Goal: Task Accomplishment & Management: Use online tool/utility

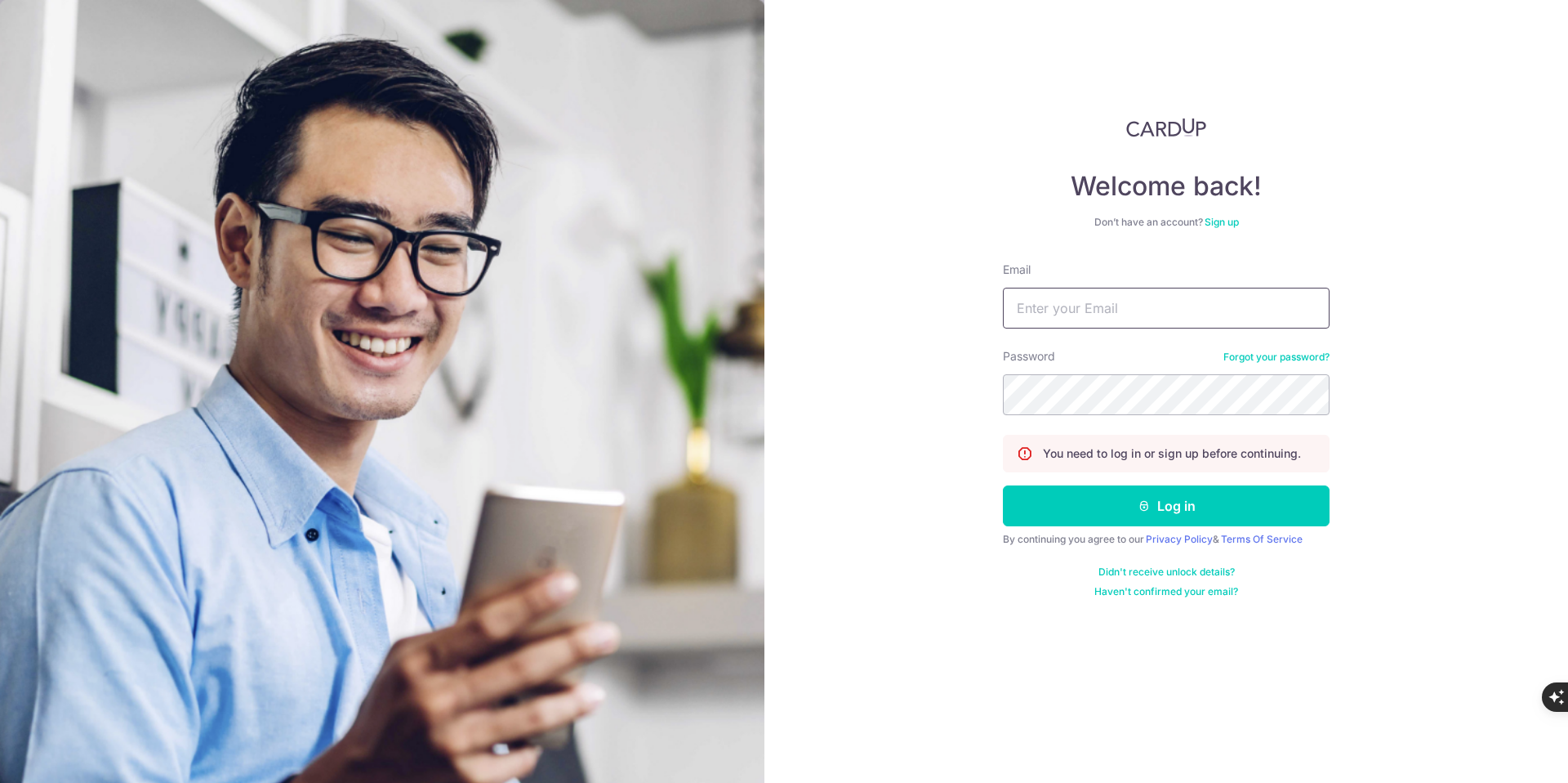
type input "[DOMAIN_NAME][EMAIL_ADDRESS][DOMAIN_NAME]"
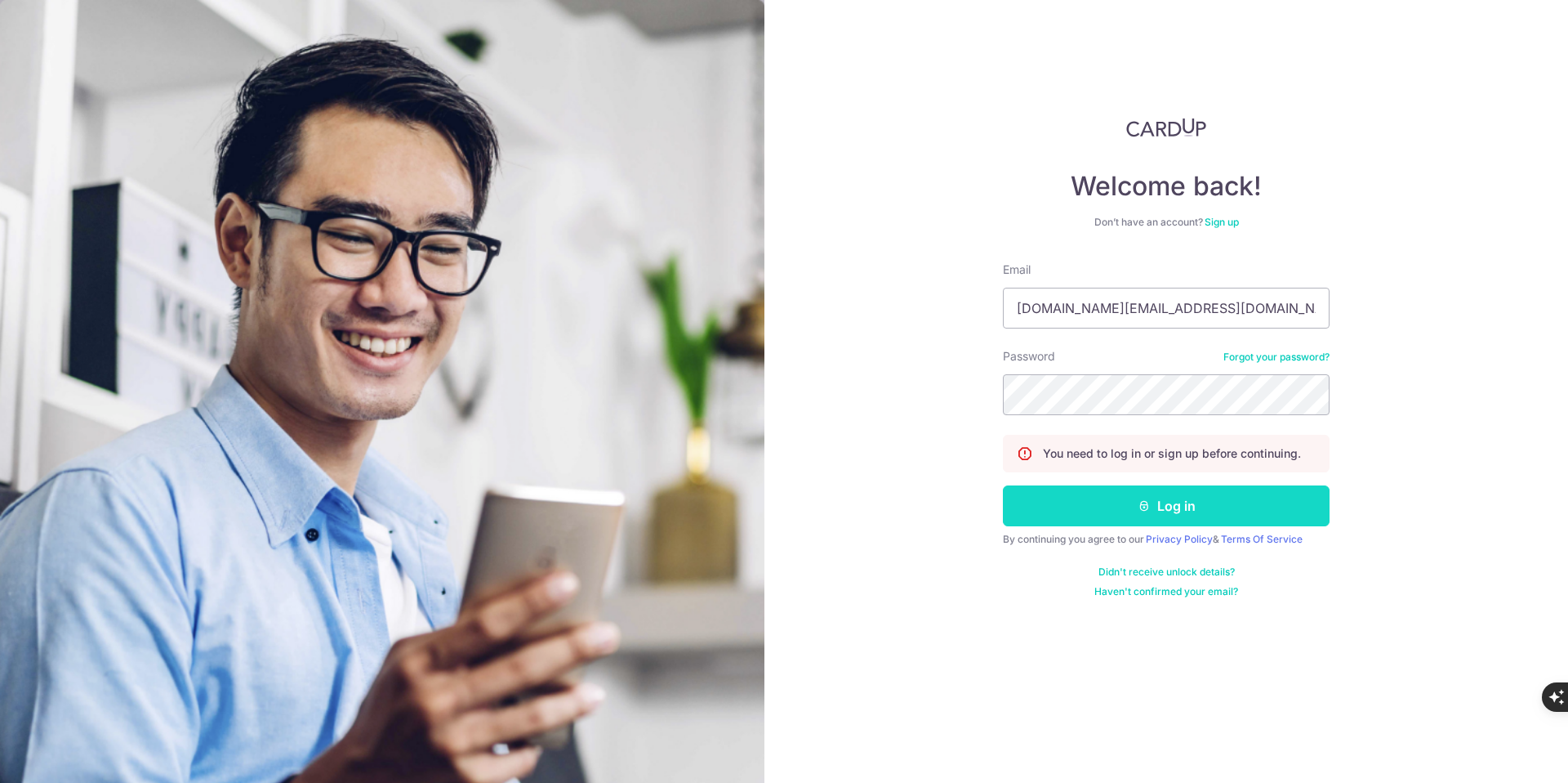
click at [1165, 503] on button "Log in" at bounding box center [1166, 505] width 327 height 41
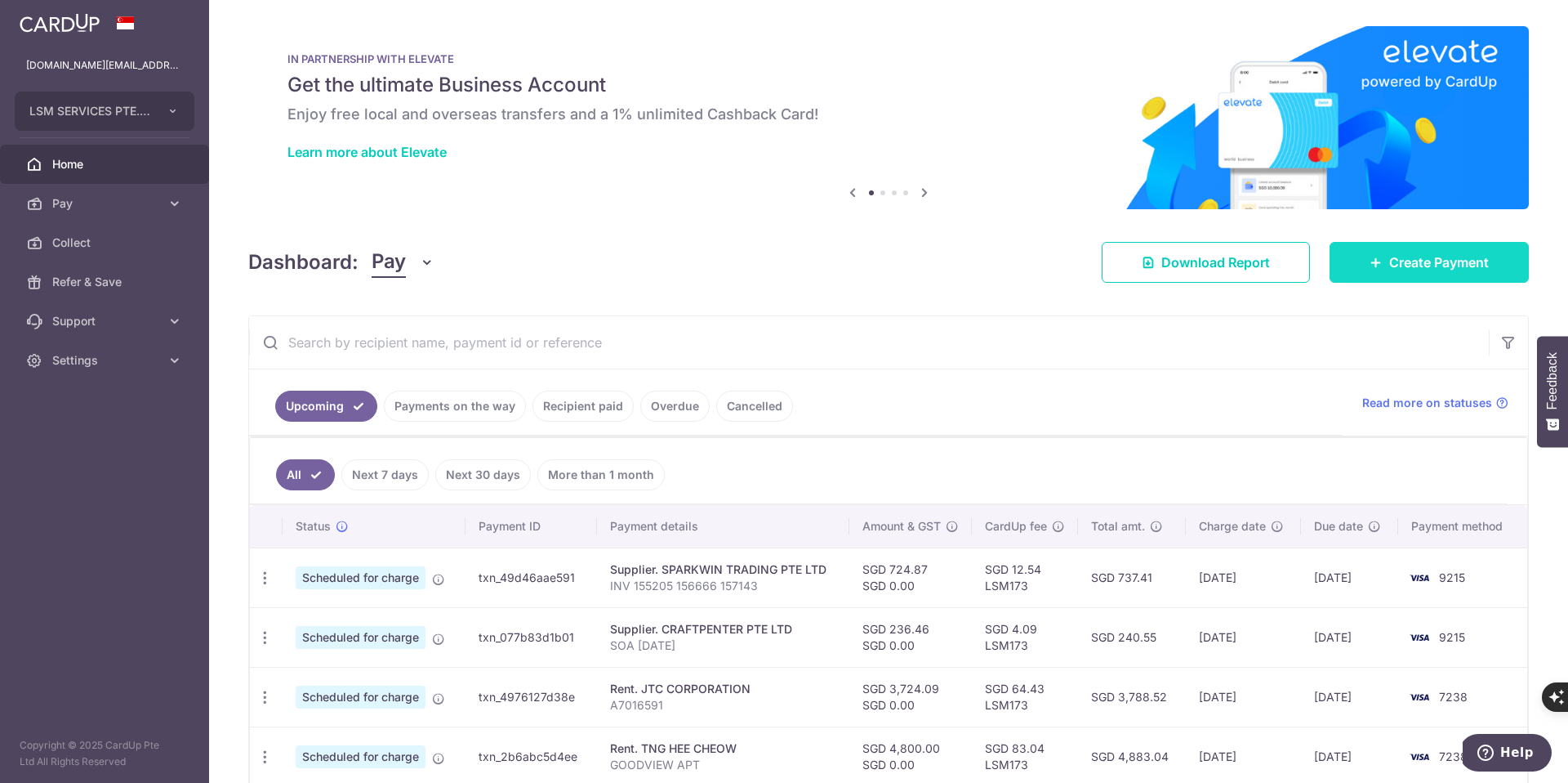
click at [1409, 255] on span "Create Payment" at bounding box center [1439, 262] width 100 height 20
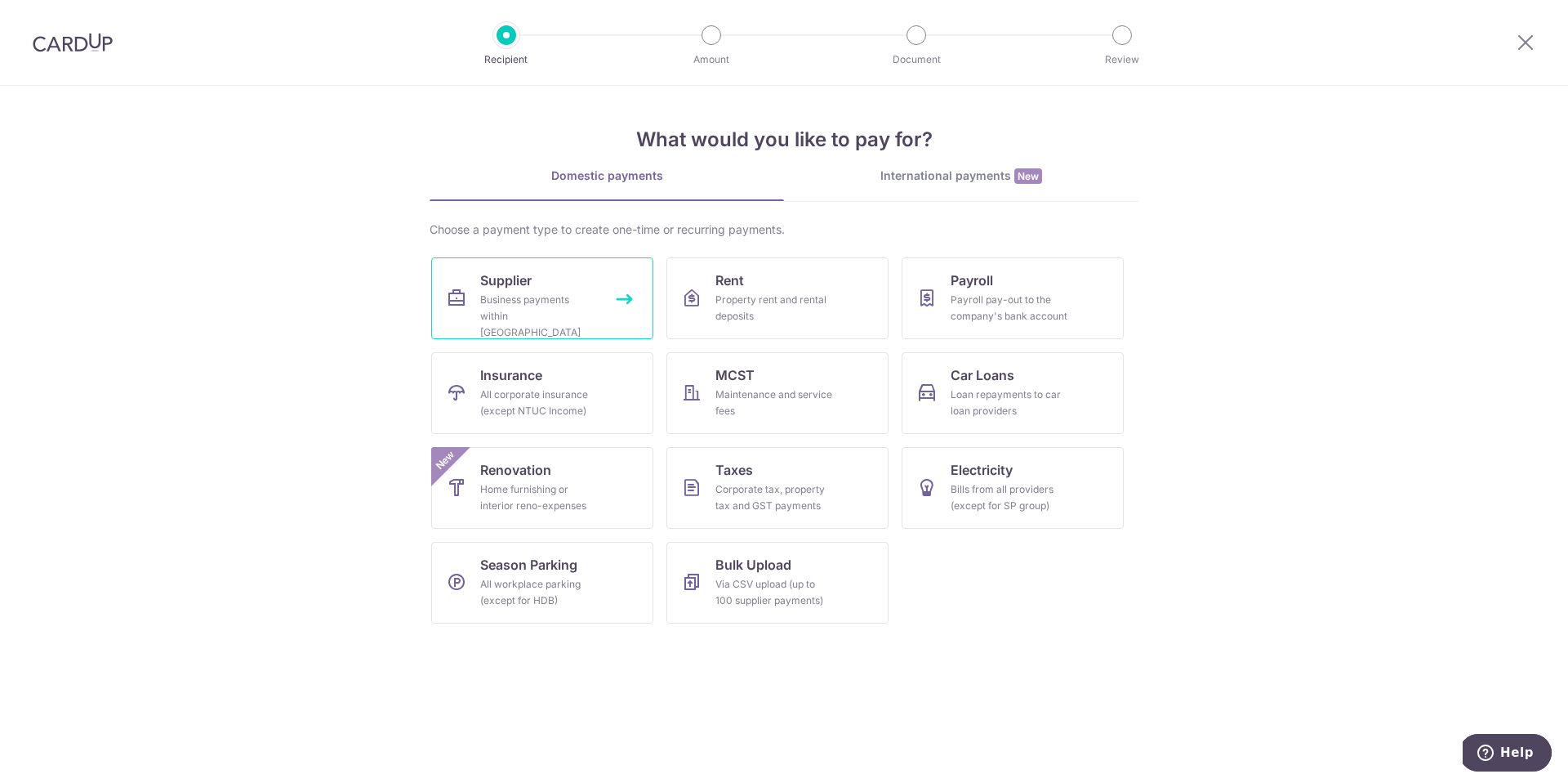
click at [624, 302] on link "Supplier Business payments within Singapore" at bounding box center [542, 298] width 222 height 82
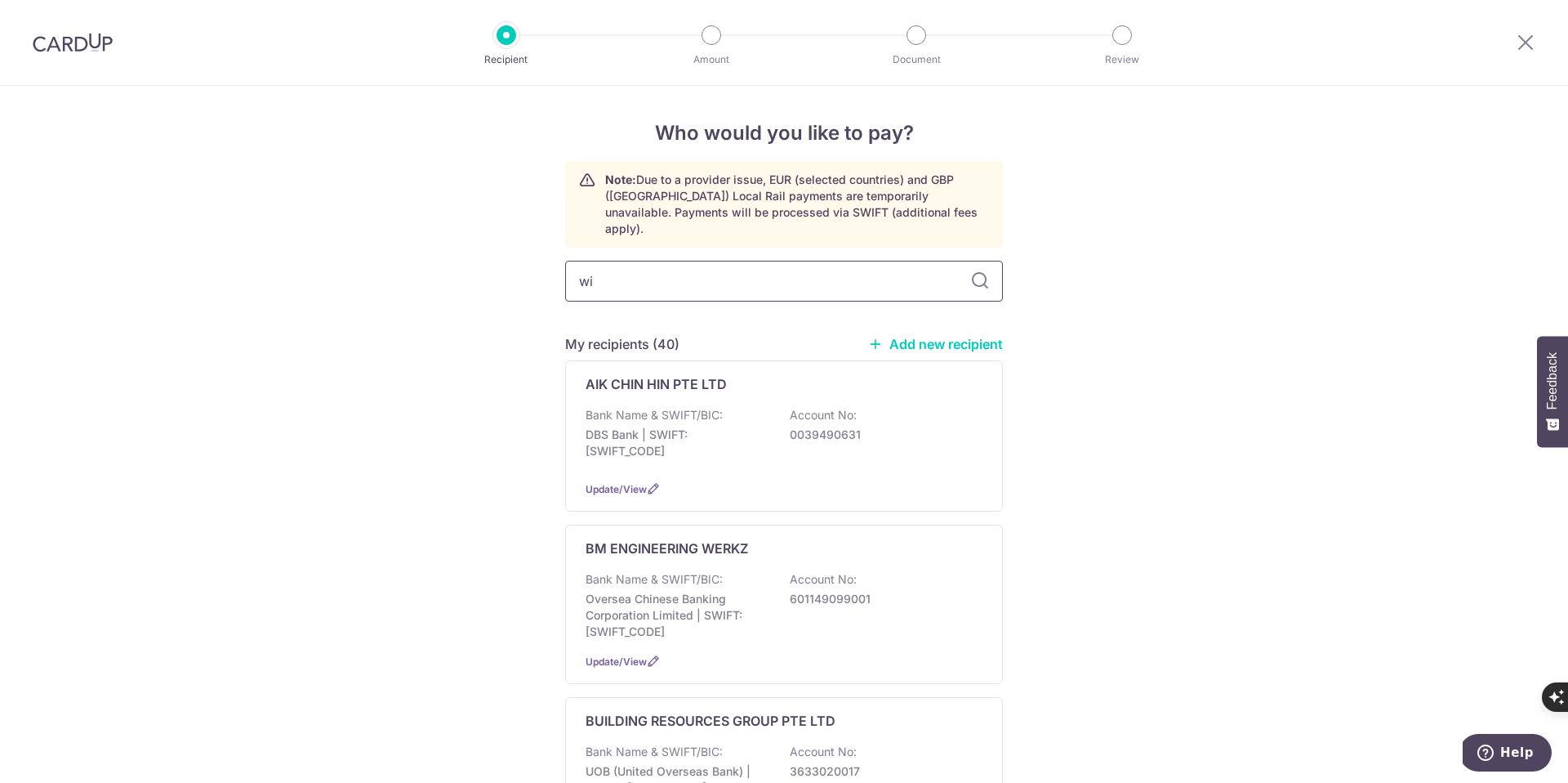
type input "win"
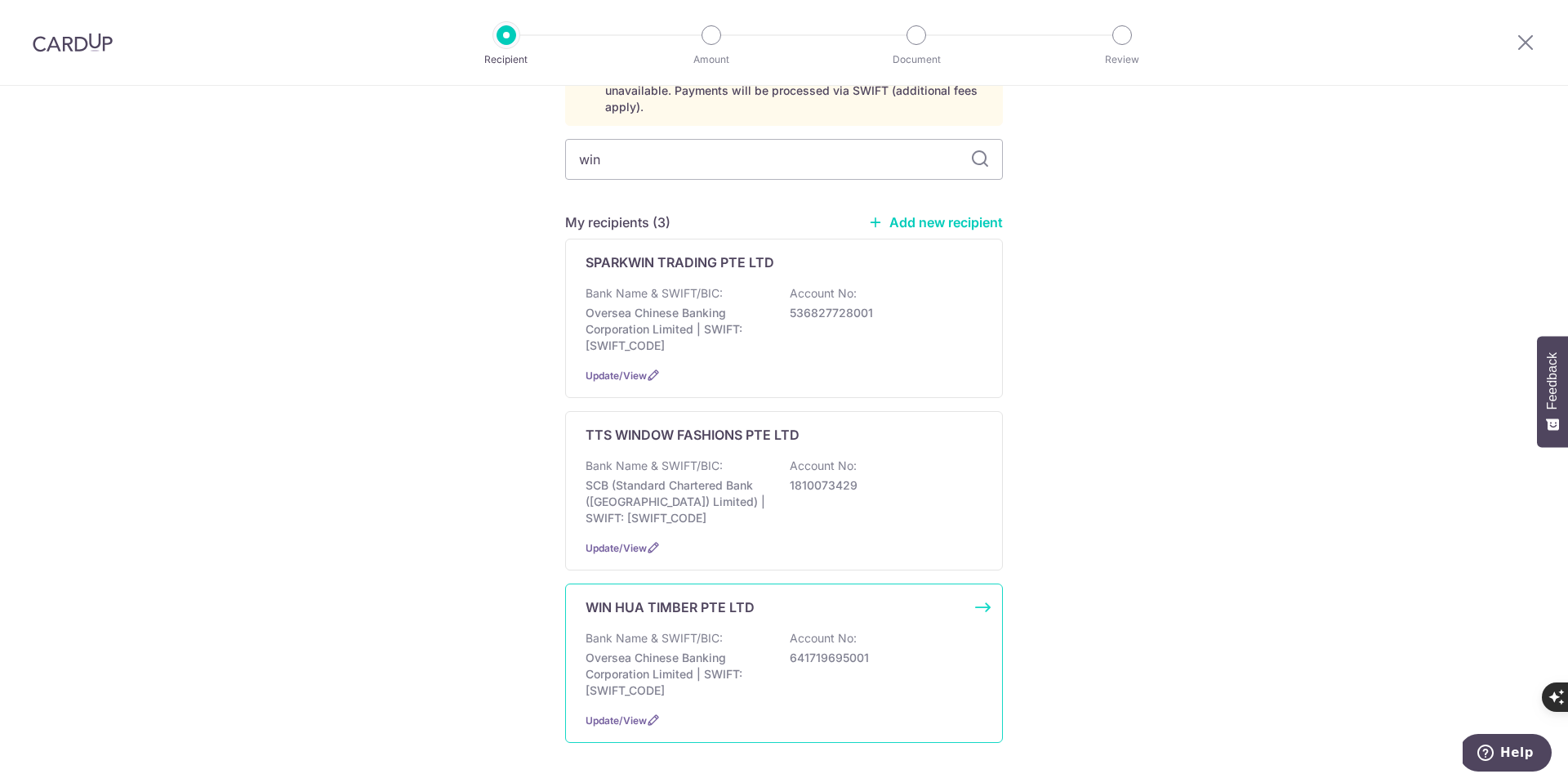
scroll to position [131, 0]
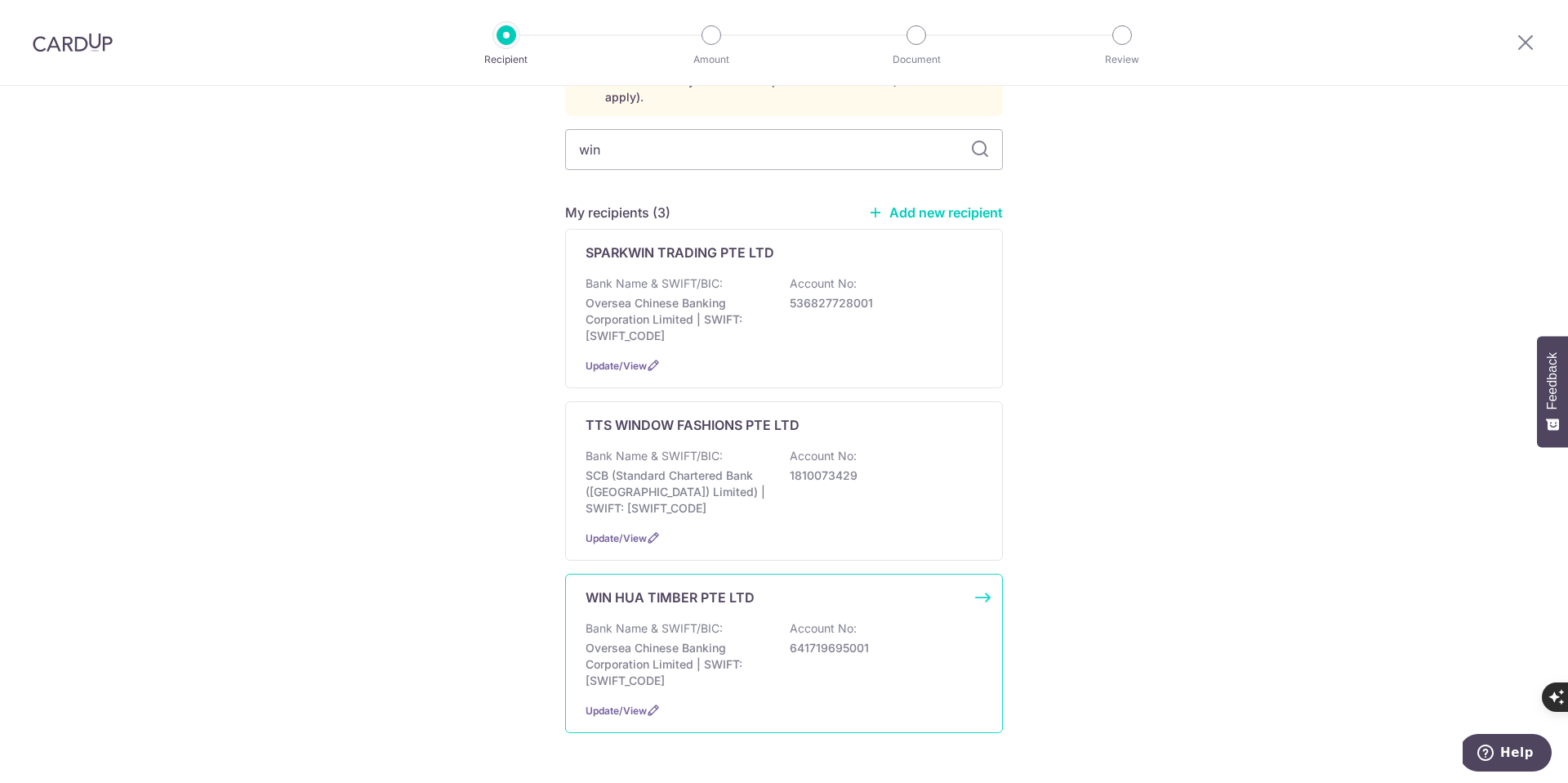
click at [979, 585] on div "WIN HUA TIMBER PTE LTD Bank Name & SWIFT/BIC: Oversea Chinese Banking Corporati…" at bounding box center [784, 653] width 438 height 159
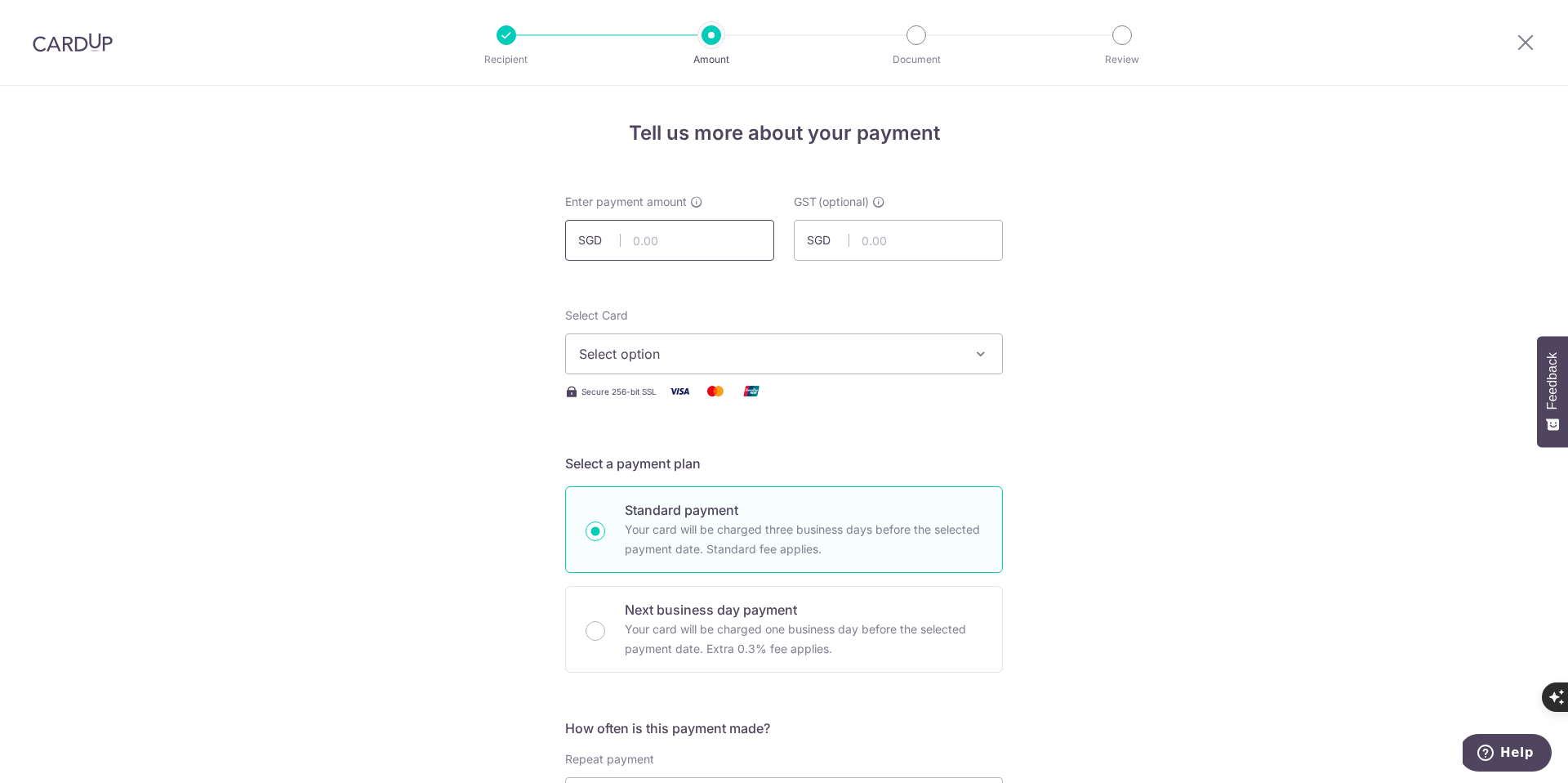
click at [688, 241] on input "text" at bounding box center [670, 240] width 209 height 41
type input "2,024.57"
click at [638, 368] on button "Select option" at bounding box center [784, 354] width 438 height 41
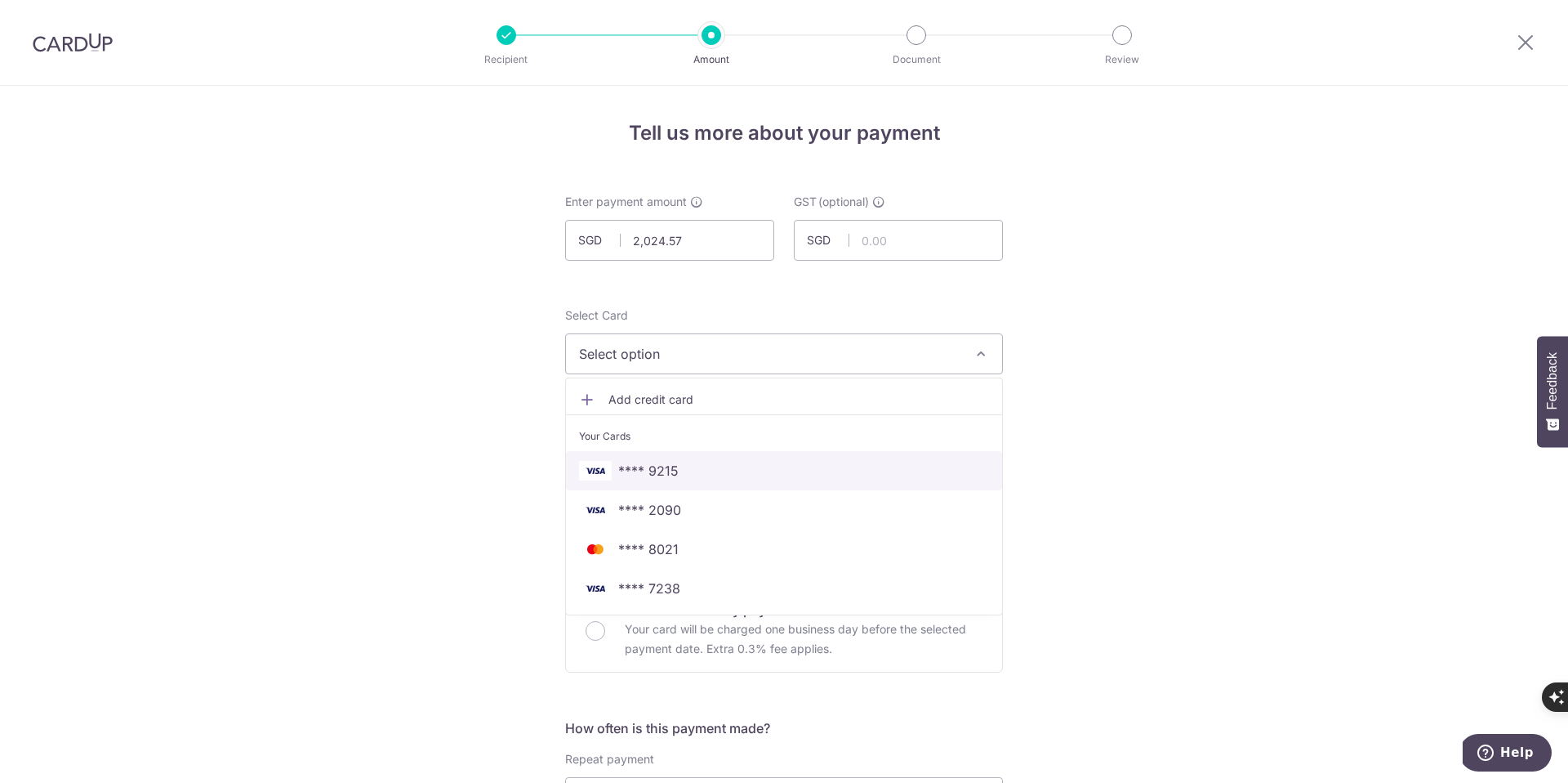
click at [657, 469] on span "**** 9215" at bounding box center [648, 471] width 61 height 20
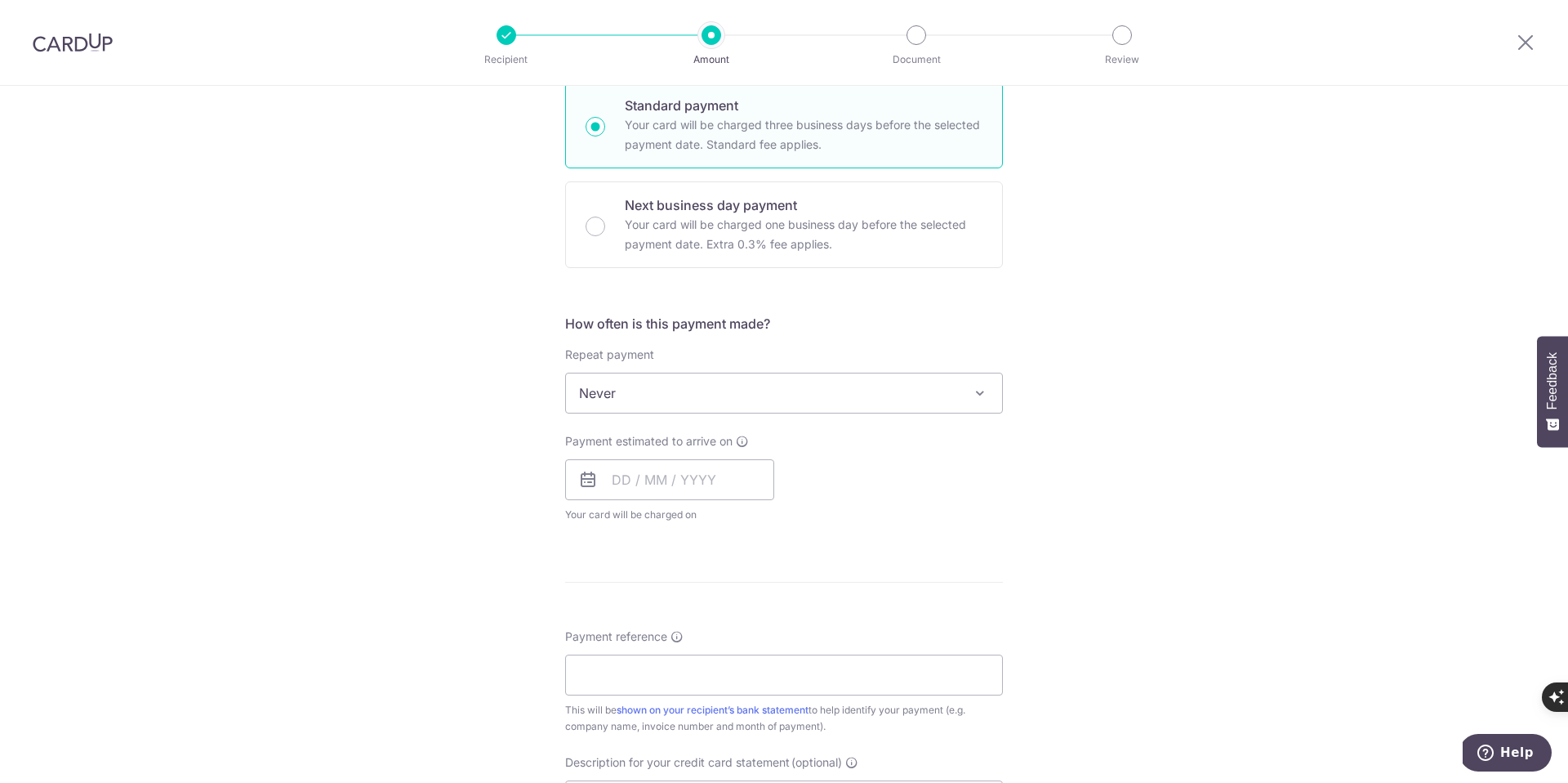
scroll to position [520, 0]
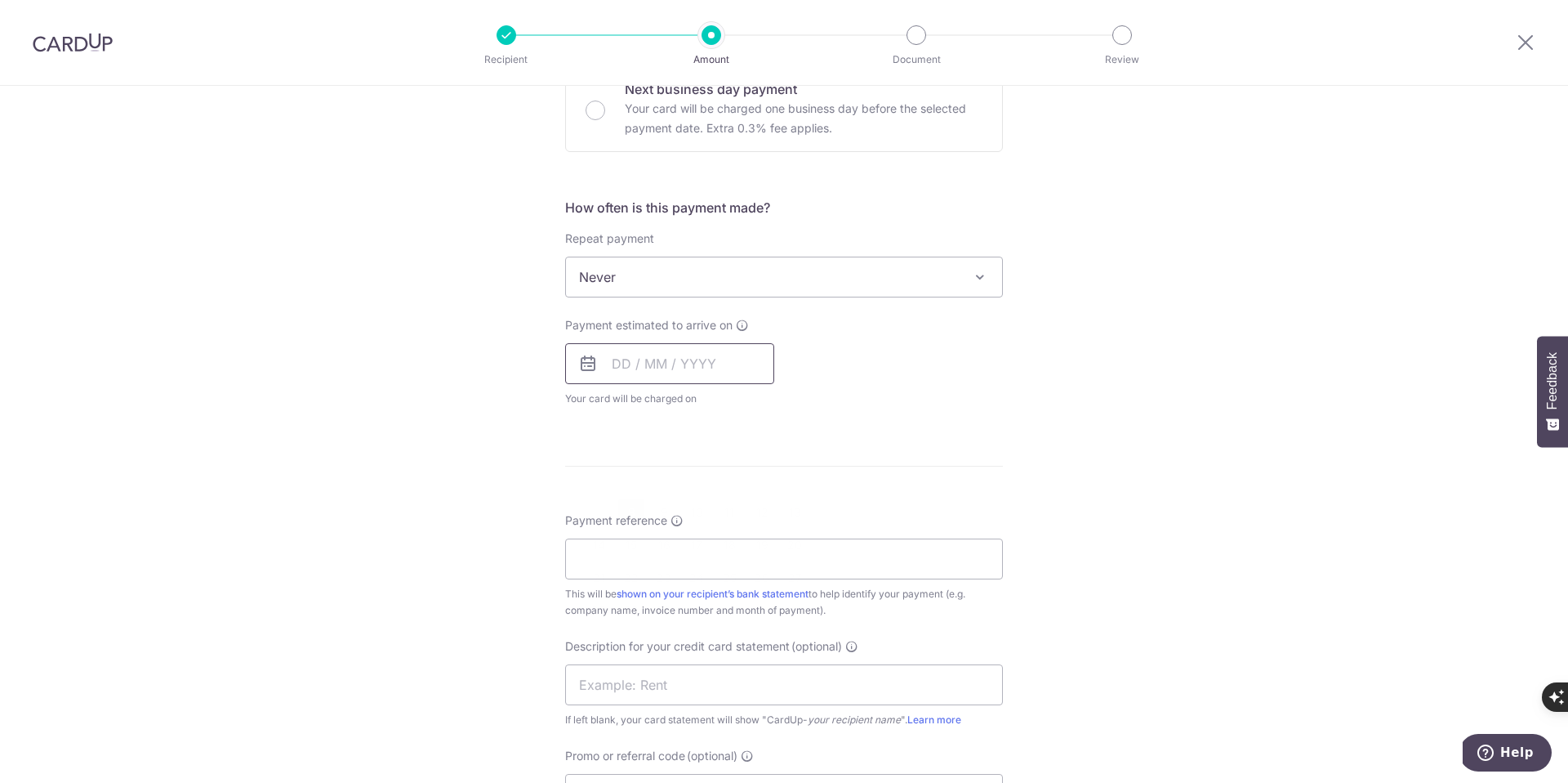
click at [651, 367] on input "text" at bounding box center [670, 363] width 209 height 41
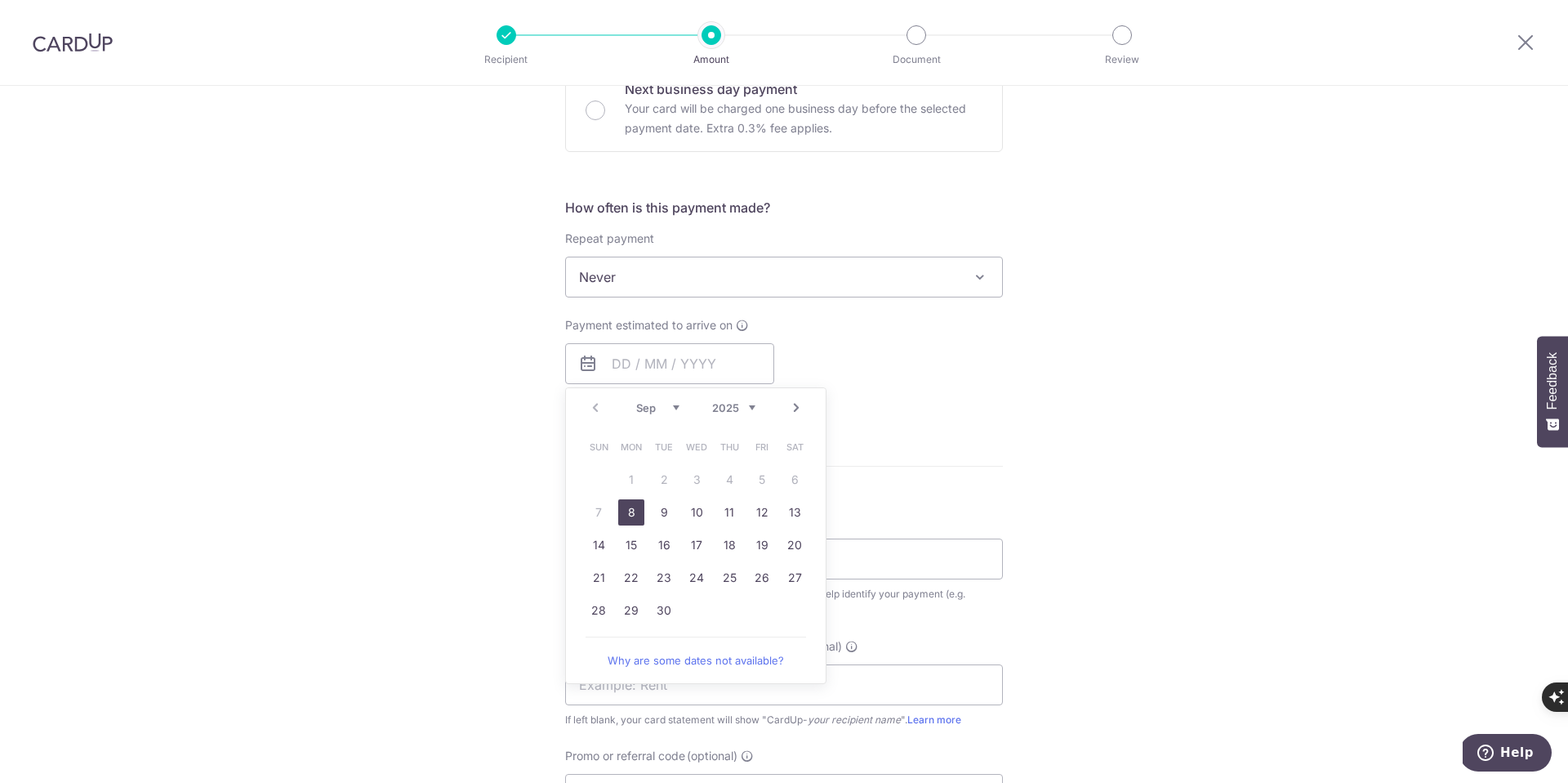
click at [618, 512] on link "8" at bounding box center [631, 512] width 26 height 26
type input "[DATE]"
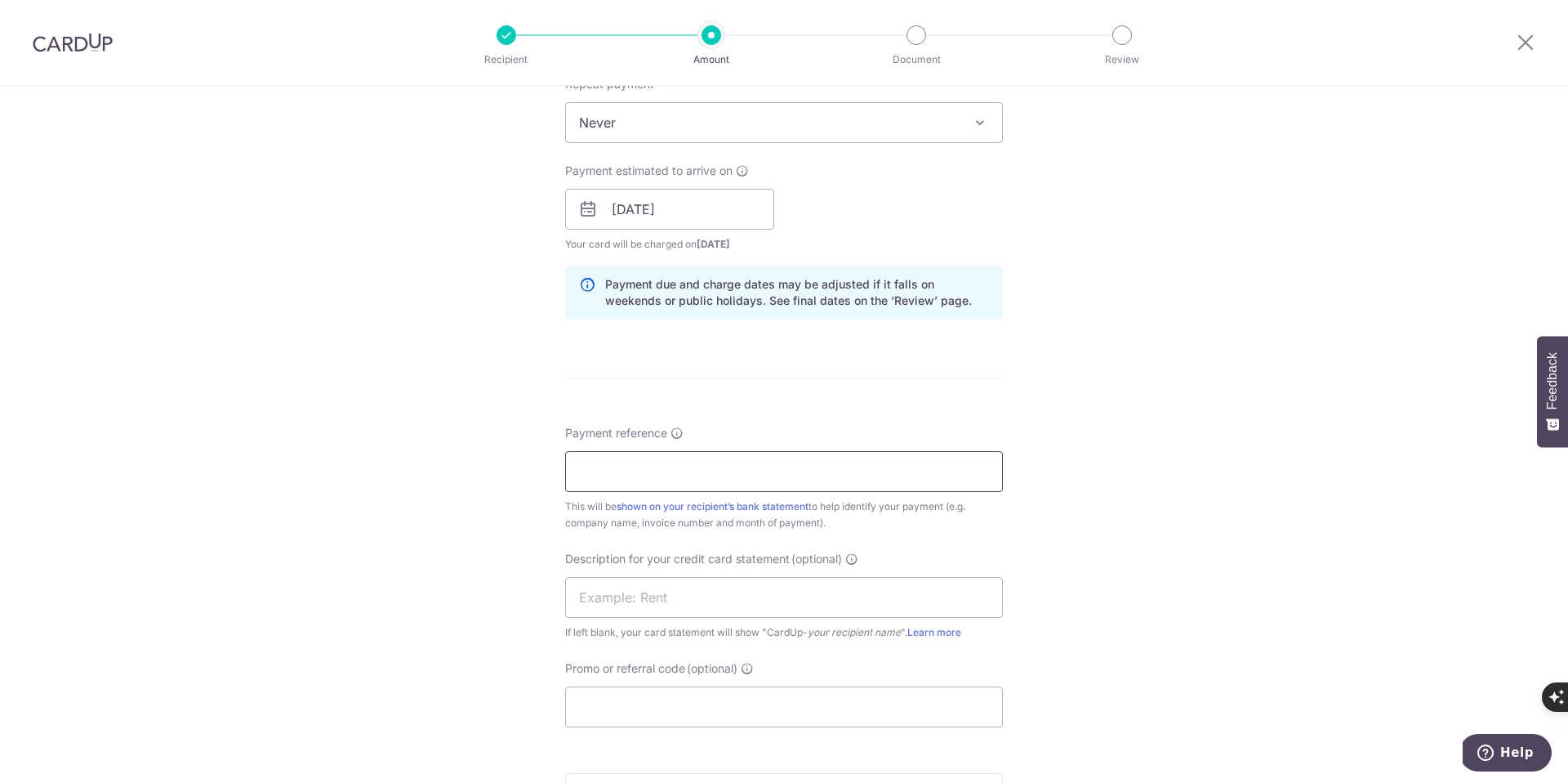
scroll to position [691, 0]
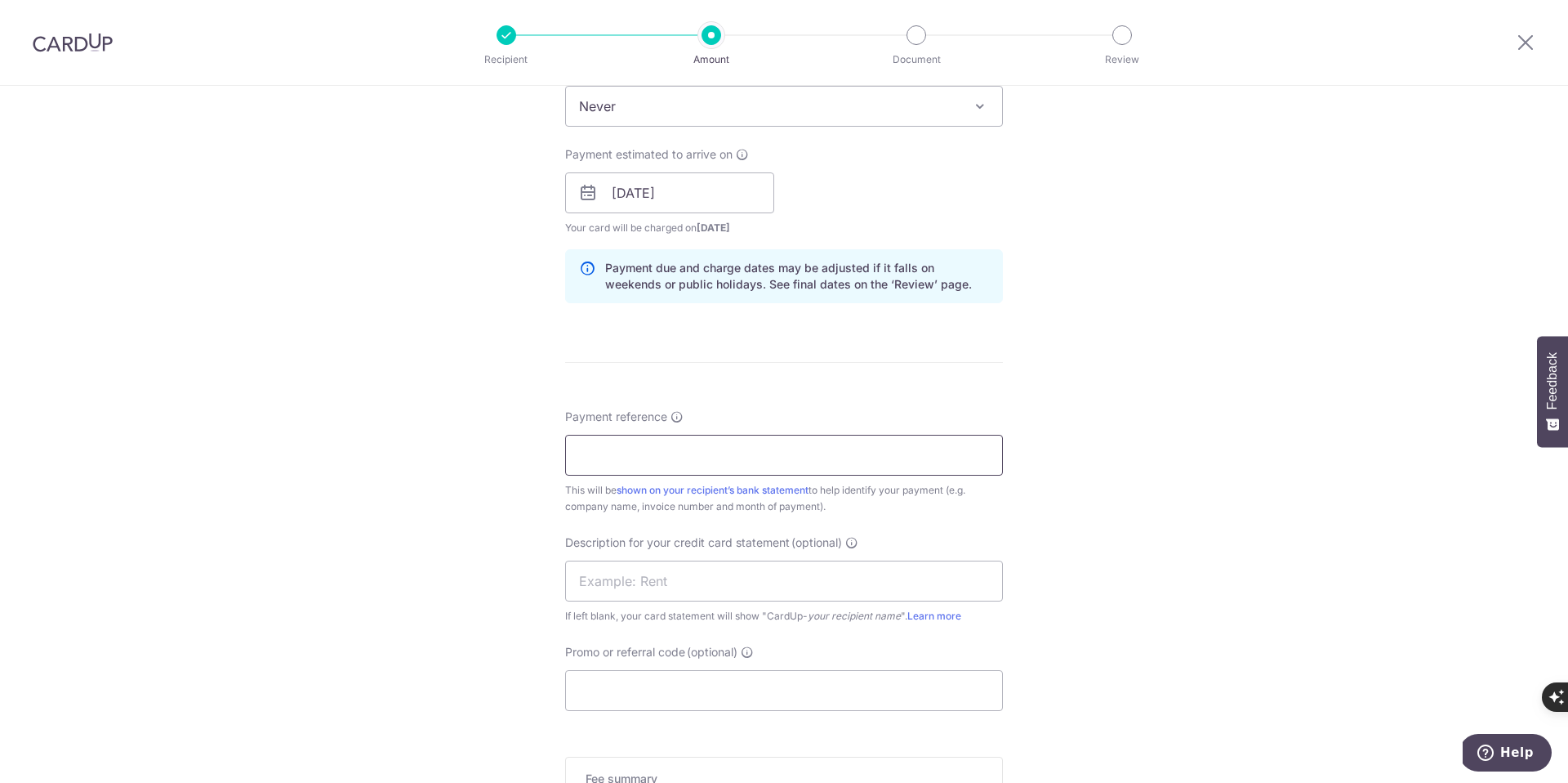
click at [607, 449] on input "Payment reference" at bounding box center [784, 454] width 438 height 41
type input "SOA [DATE]"
click at [489, 525] on div "Tell us more about your payment Enter payment amount SGD 2,024.57 2024.57 GST (…" at bounding box center [784, 221] width 1568 height 1655
click at [633, 674] on input "Promo or referral code (optional)" at bounding box center [784, 690] width 438 height 41
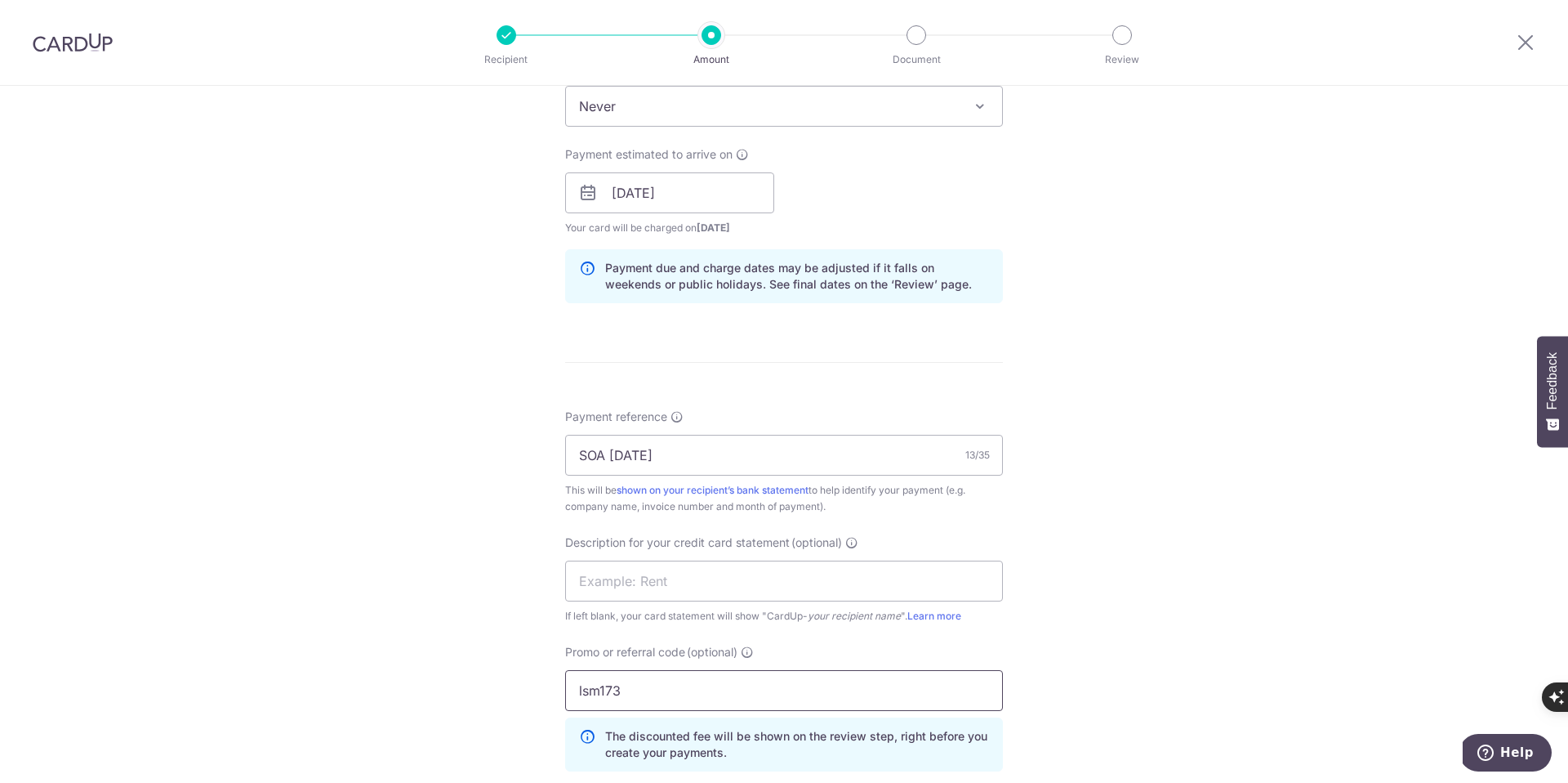
type input "lsm173"
click at [372, 671] on div "Tell us more about your payment Enter payment amount SGD 2,024.57 2024.57 GST (…" at bounding box center [784, 258] width 1568 height 1728
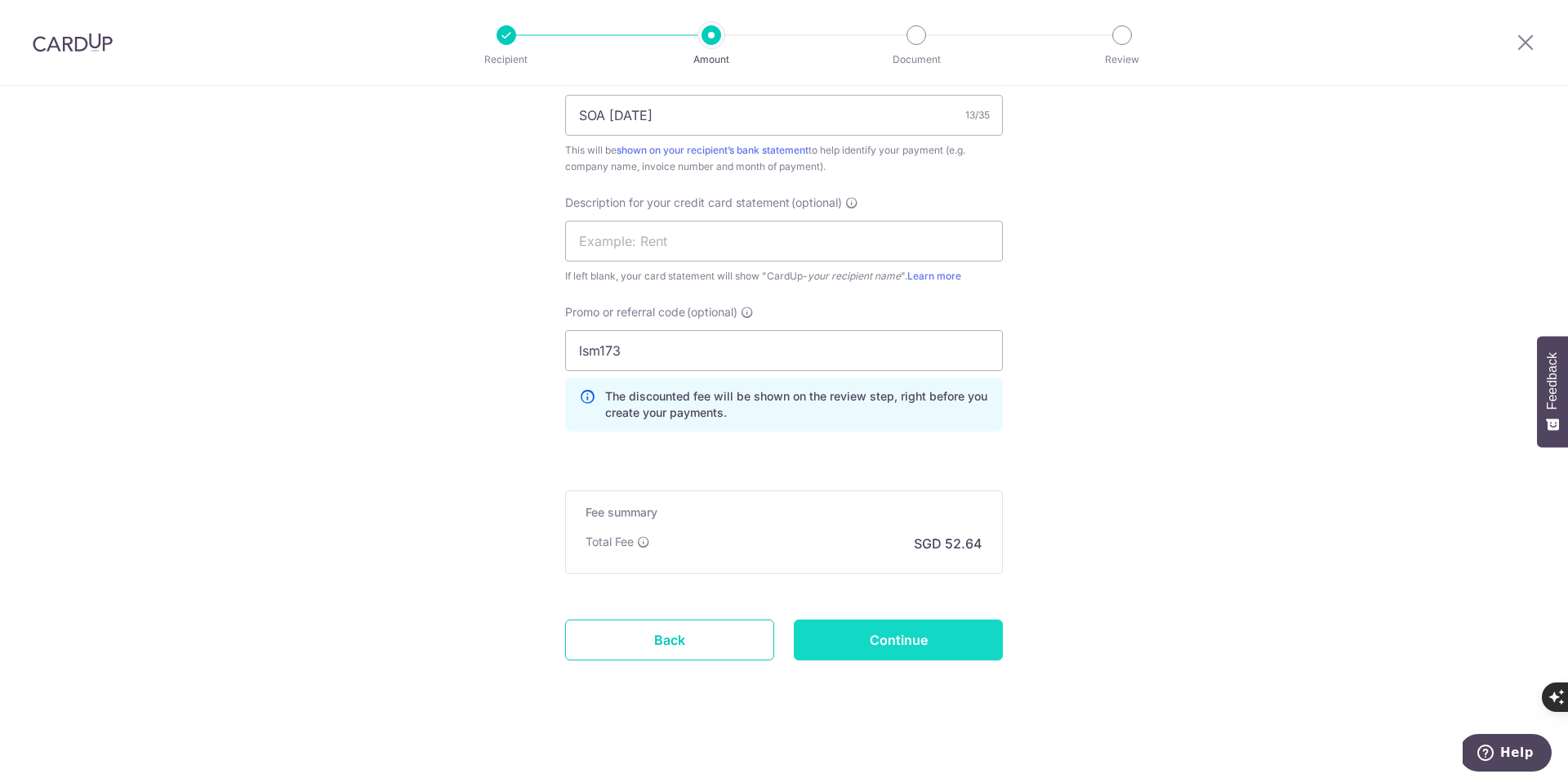
click at [922, 643] on input "Continue" at bounding box center [898, 640] width 209 height 41
type input "Create Schedule"
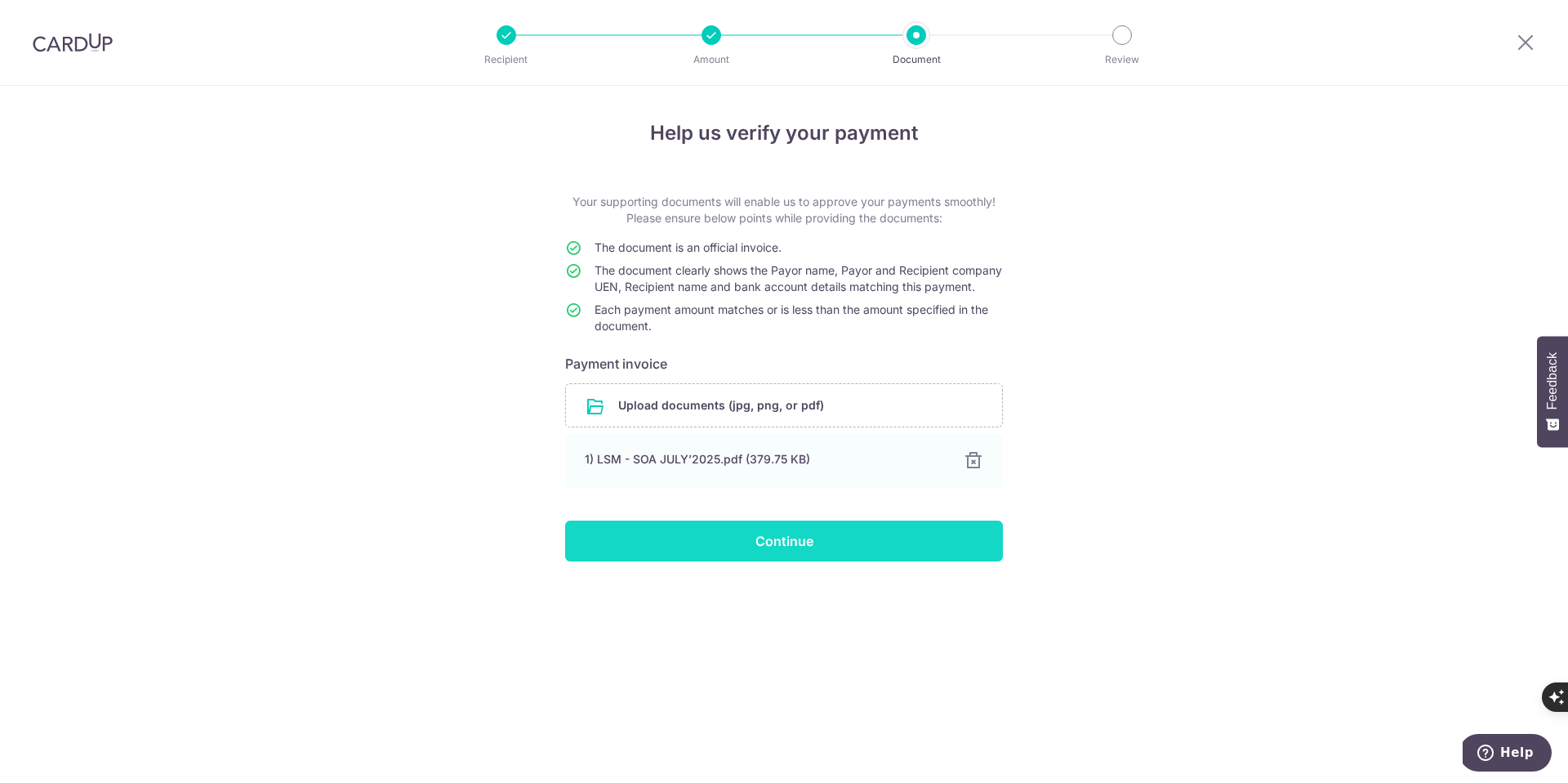
click at [805, 561] on input "Continue" at bounding box center [784, 540] width 438 height 41
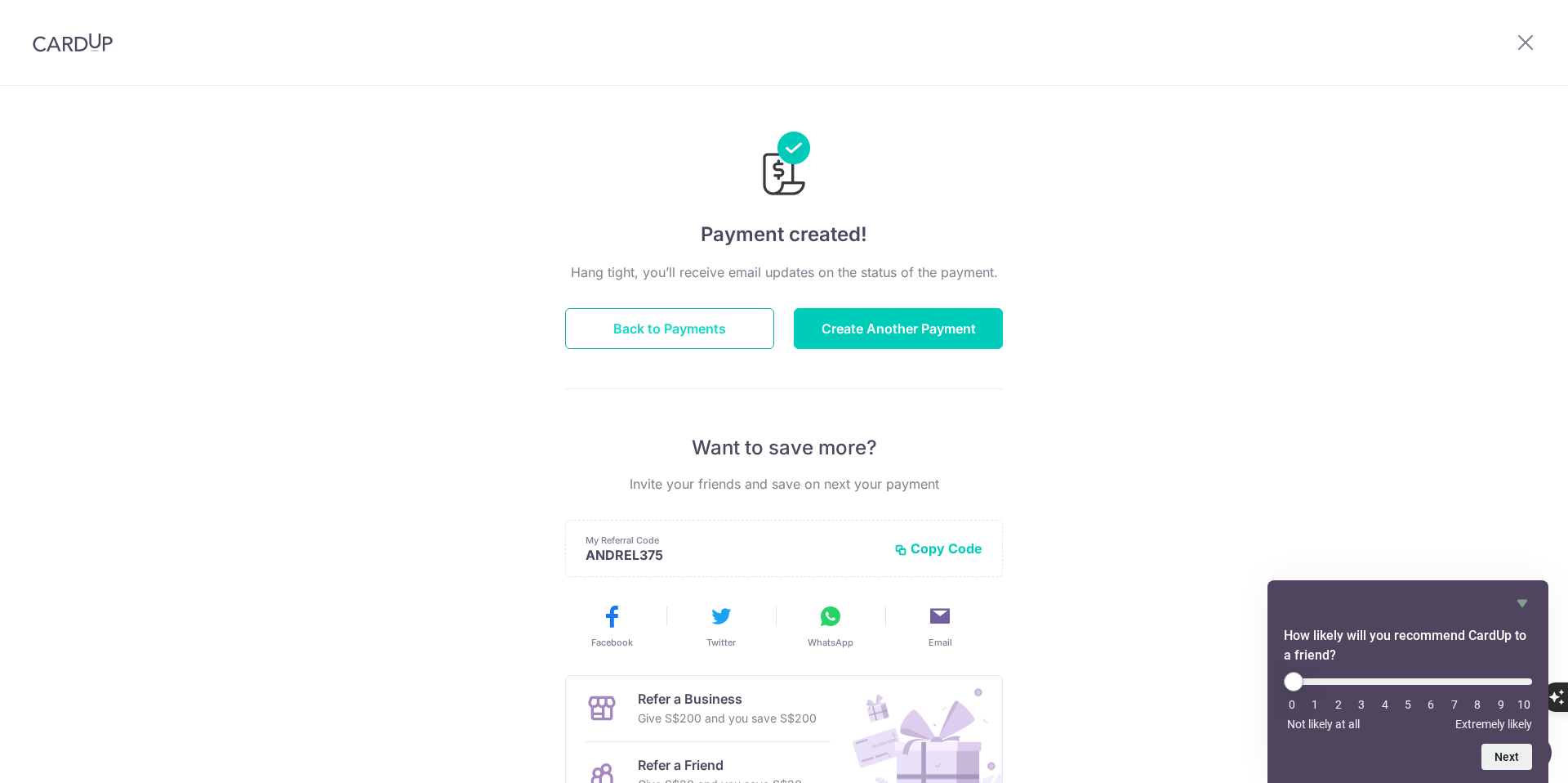
click at [664, 329] on button "Back to Payments" at bounding box center [670, 328] width 209 height 41
